Goal: Information Seeking & Learning: Learn about a topic

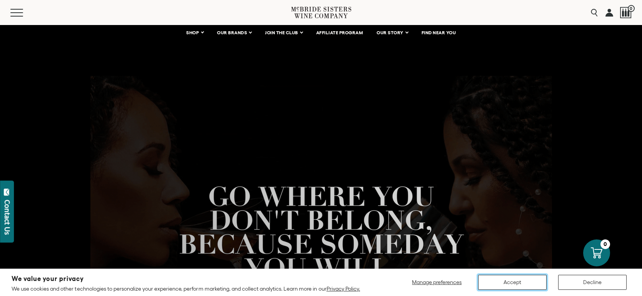
click at [491, 280] on button "Accept" at bounding box center [512, 282] width 68 height 15
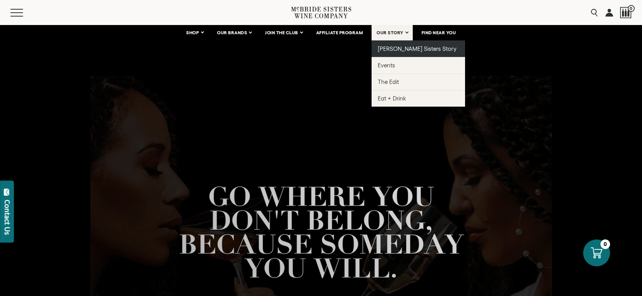
click at [400, 47] on span "[PERSON_NAME] Sisters Story" at bounding box center [417, 48] width 79 height 7
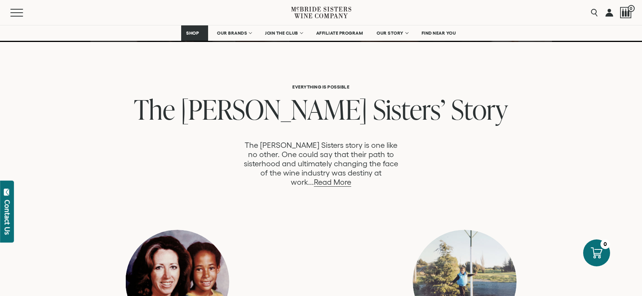
scroll to position [356, 0]
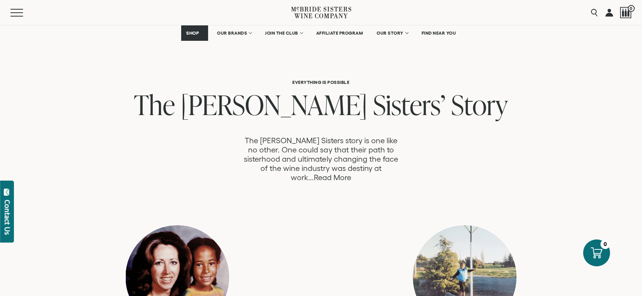
click at [351, 173] on link "Read More" at bounding box center [332, 177] width 37 height 9
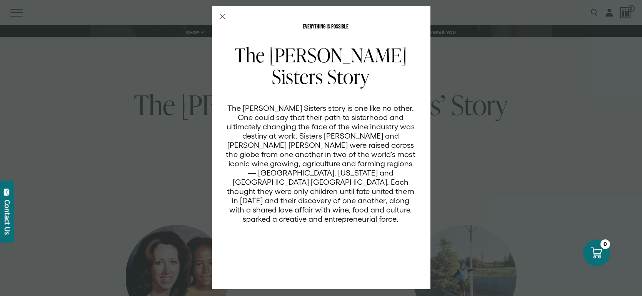
scroll to position [0, 0]
click at [222, 15] on icon "Close Modal" at bounding box center [222, 16] width 5 height 5
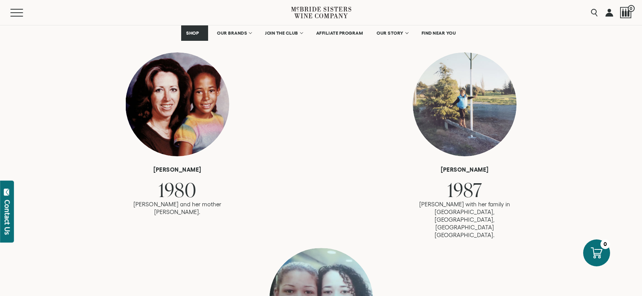
scroll to position [521, 0]
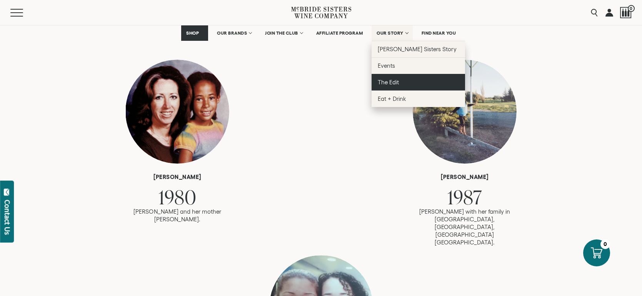
click at [390, 82] on span "The Edit" at bounding box center [388, 82] width 21 height 7
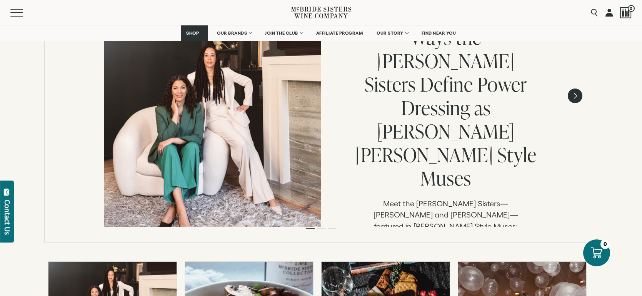
scroll to position [186, 0]
click at [453, 273] on link "Read article" at bounding box center [446, 282] width 114 height 18
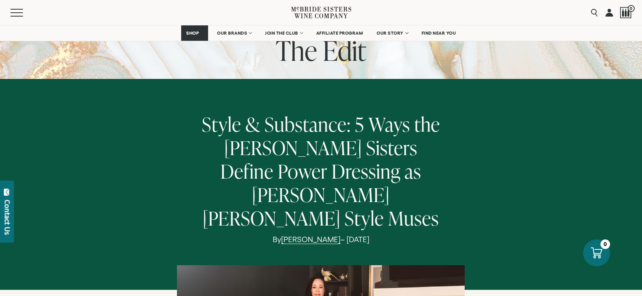
scroll to position [43, 0]
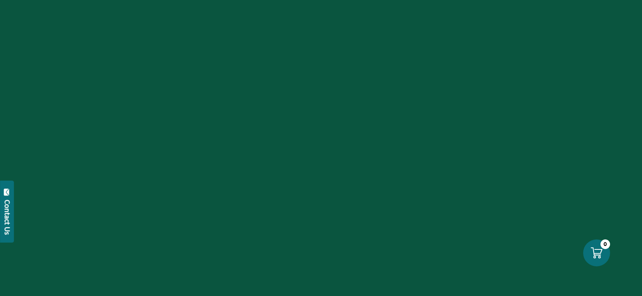
scroll to position [186, 0]
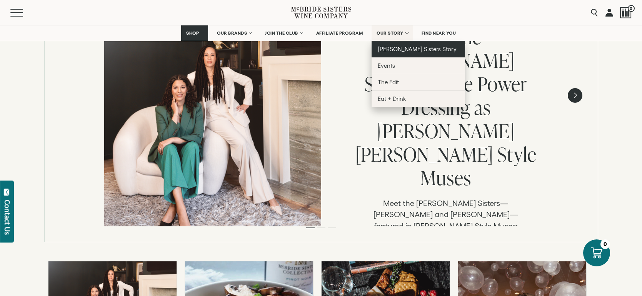
click at [391, 46] on span "[PERSON_NAME] Sisters Story" at bounding box center [417, 49] width 79 height 7
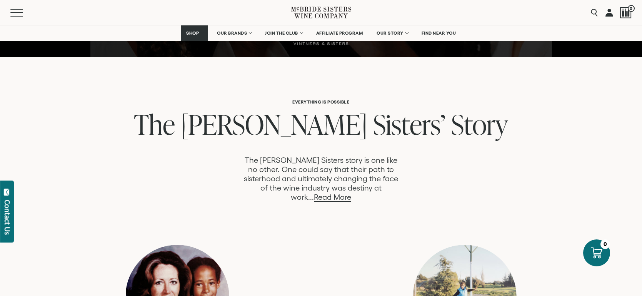
scroll to position [337, 0]
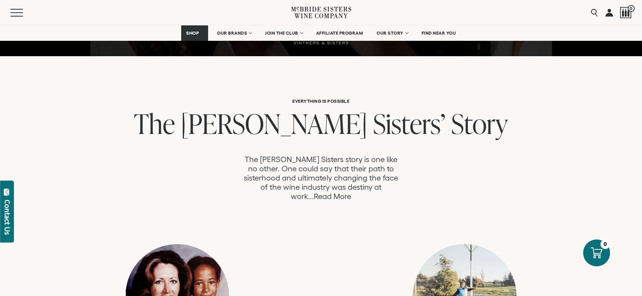
click at [351, 192] on link "Read More" at bounding box center [332, 196] width 37 height 9
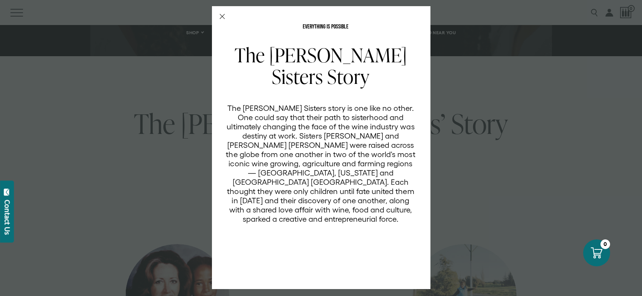
scroll to position [0, 0]
click at [224, 13] on div "EVERYTHING IS POSSIBLE The [PERSON_NAME] Sisters Story The [PERSON_NAME] Sister…" at bounding box center [321, 147] width 218 height 283
click at [223, 17] on icon "Close Modal" at bounding box center [222, 16] width 5 height 5
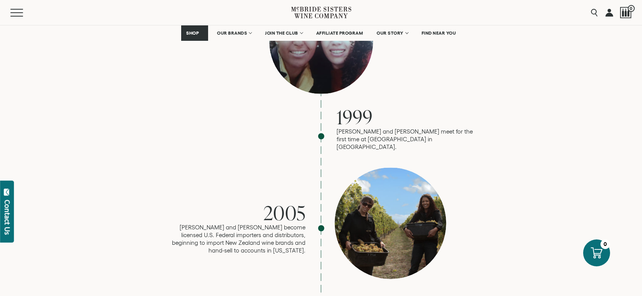
scroll to position [787, 0]
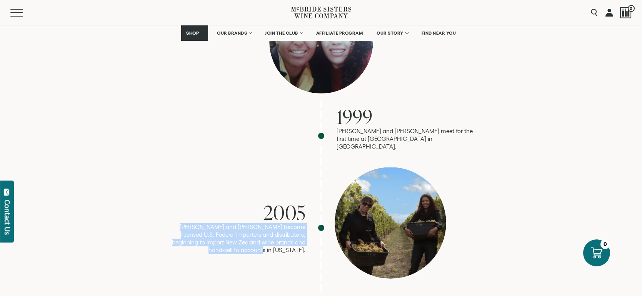
drag, startPoint x: 176, startPoint y: 183, endPoint x: 305, endPoint y: 211, distance: 132.2
click at [305, 223] on p "[PERSON_NAME] and [PERSON_NAME] become licensed U.S. Federal importers and dist…" at bounding box center [236, 238] width 138 height 31
copy p "[PERSON_NAME] and [PERSON_NAME] become licensed U.S. Federal importers and dist…"
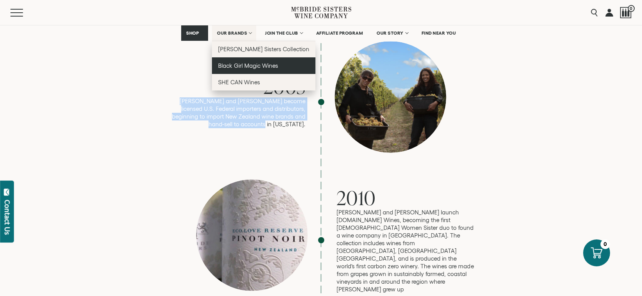
scroll to position [919, 0]
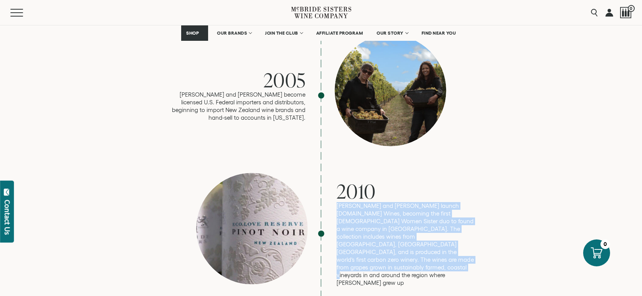
drag, startPoint x: 336, startPoint y: 176, endPoint x: 470, endPoint y: 231, distance: 145.0
click at [470, 231] on p "[PERSON_NAME] and [PERSON_NAME] launch [DOMAIN_NAME] Wines, becoming the first …" at bounding box center [405, 244] width 138 height 85
copy p "[PERSON_NAME] and [PERSON_NAME] launch [DOMAIN_NAME] Wines, becoming the first …"
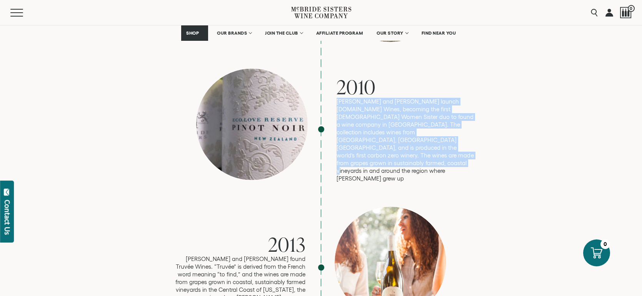
scroll to position [1028, 0]
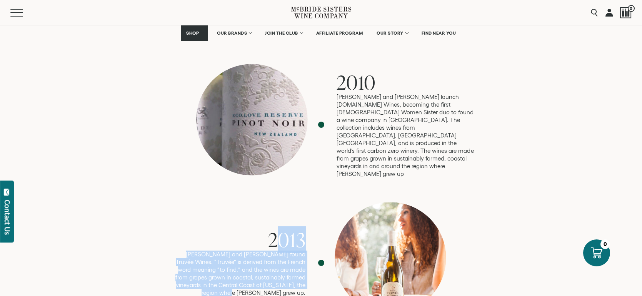
drag, startPoint x: 256, startPoint y: 201, endPoint x: 303, endPoint y: 251, distance: 68.6
click at [303, 251] on div "2013 [PERSON_NAME] and [PERSON_NAME] found Truvée Wines. “Truvée” is derived fr…" at bounding box center [236, 263] width 138 height 68
copy div "2013 [PERSON_NAME] and [PERSON_NAME] found Truvée Wines. “Truvée” is derived fr…"
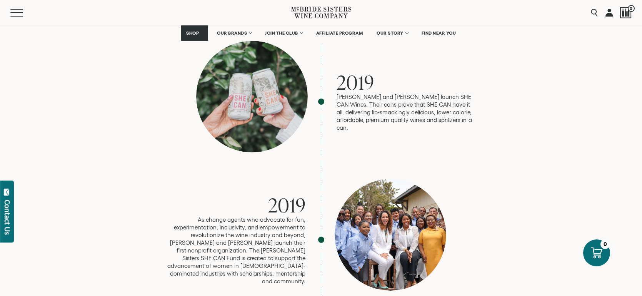
scroll to position [1600, 0]
